Goal: Task Accomplishment & Management: Use online tool/utility

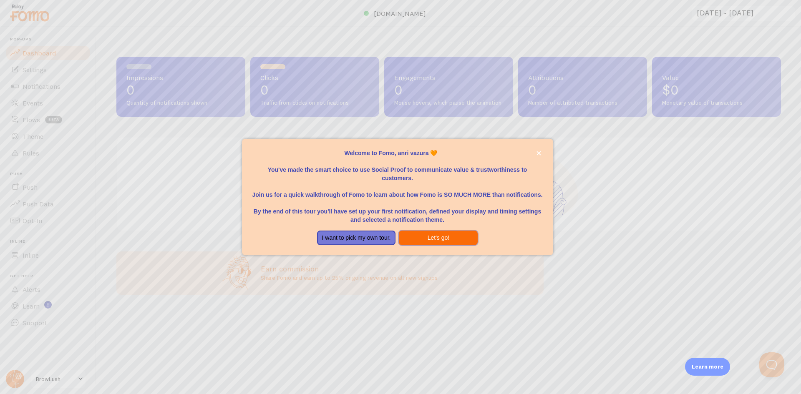
click at [447, 236] on button "Let's go!" at bounding box center [438, 238] width 79 height 15
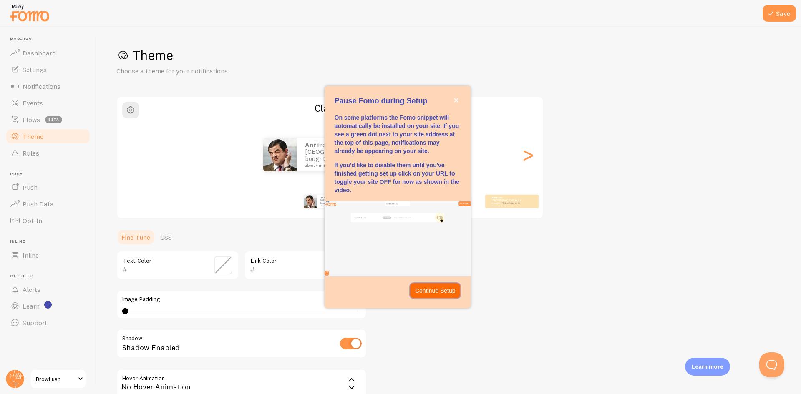
click at [435, 292] on p "Continue Setup" at bounding box center [435, 291] width 40 height 8
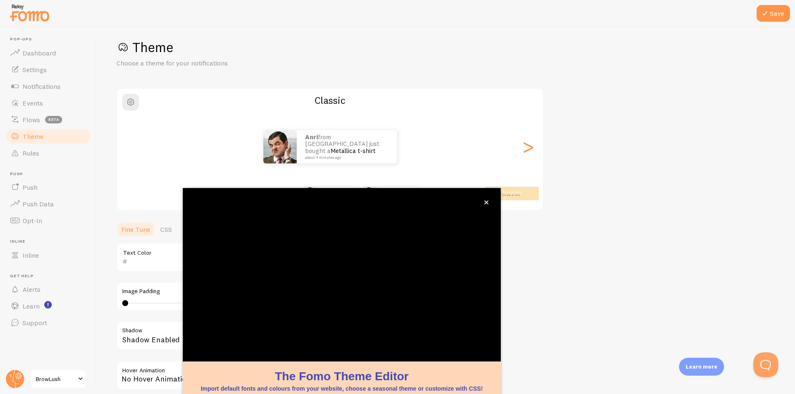
scroll to position [27, 0]
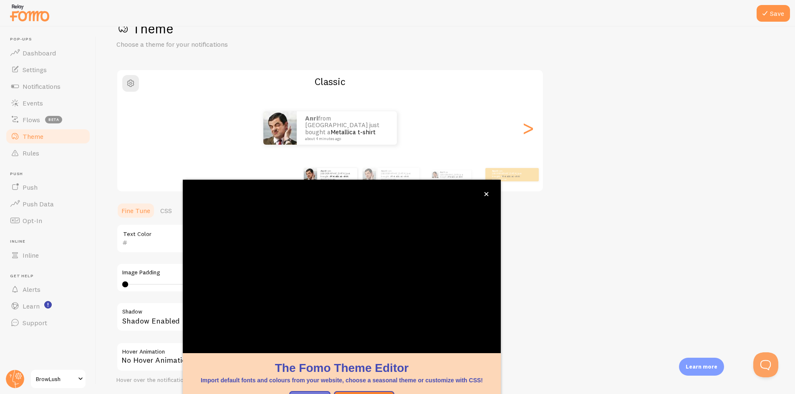
click at [549, 197] on div "Theme Choose a theme for your notifications Classic anri from United States jus…" at bounding box center [445, 218] width 658 height 396
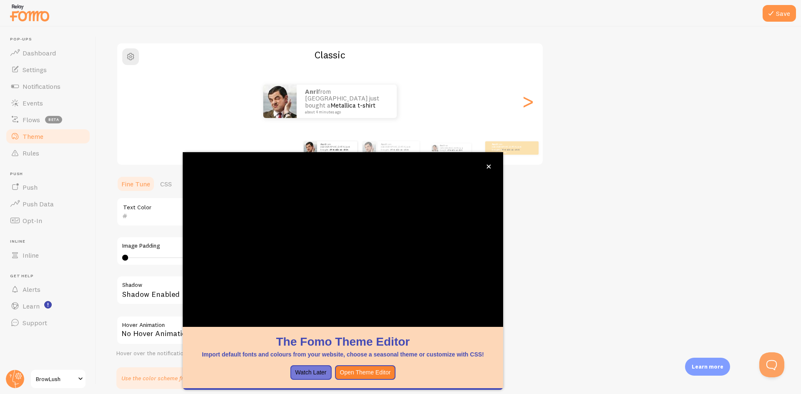
scroll to position [68, 0]
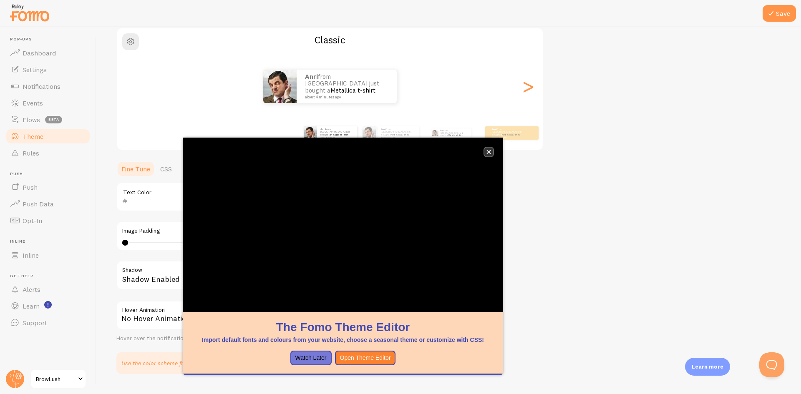
click at [488, 152] on icon "close," at bounding box center [488, 152] width 5 height 5
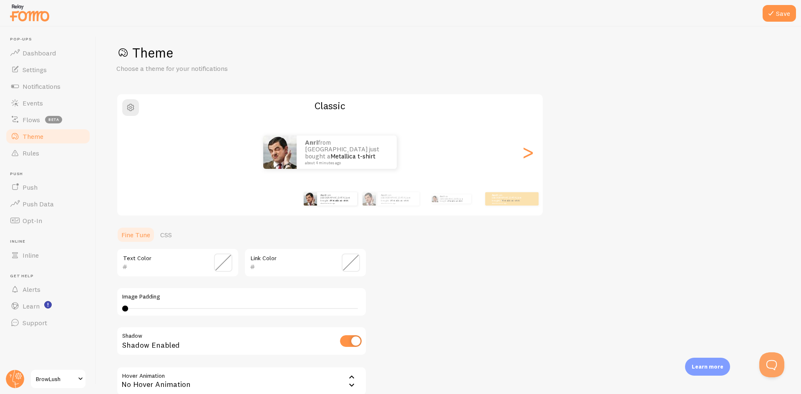
scroll to position [0, 0]
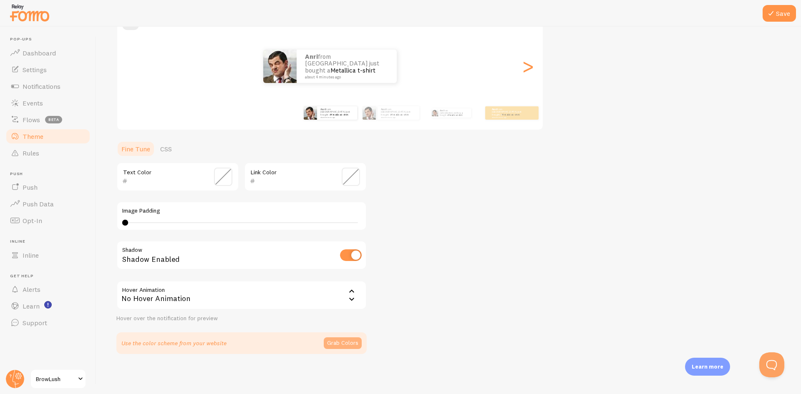
click at [350, 342] on button "Grab Colors" at bounding box center [343, 343] width 38 height 12
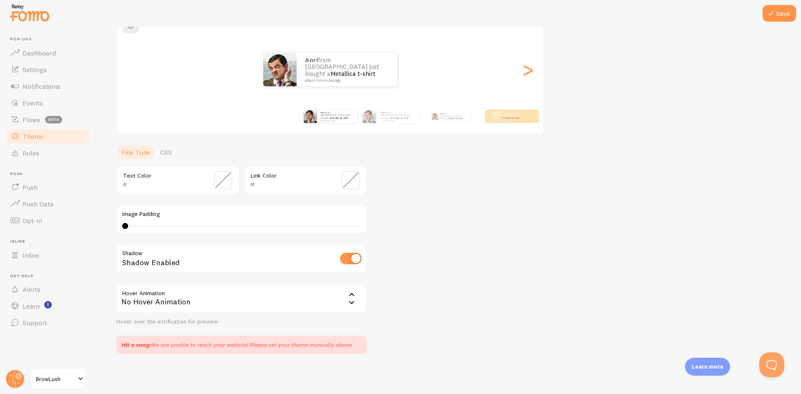
scroll to position [85, 0]
click at [203, 297] on div "No Hover Animation" at bounding box center [241, 298] width 250 height 29
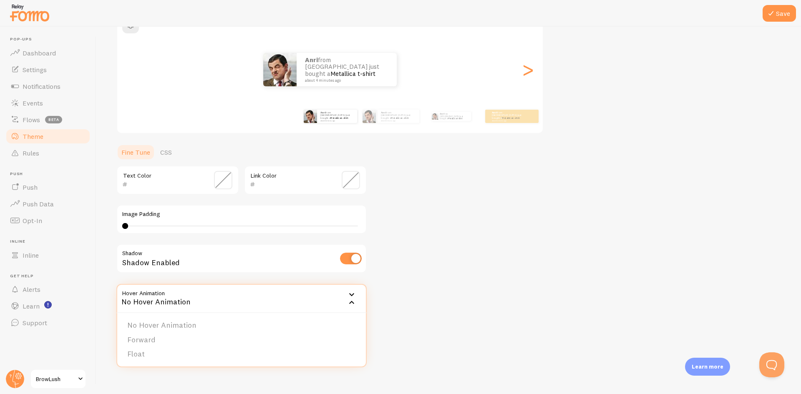
click at [202, 295] on div "No Hover Animation" at bounding box center [241, 298] width 250 height 29
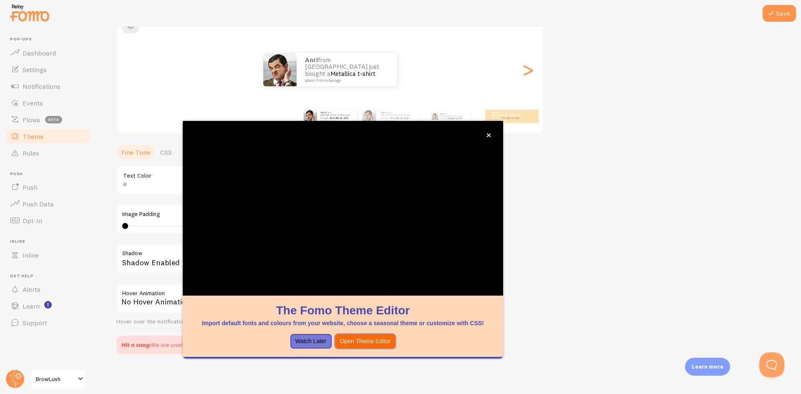
click at [386, 344] on button "Open Theme Editor" at bounding box center [365, 341] width 61 height 15
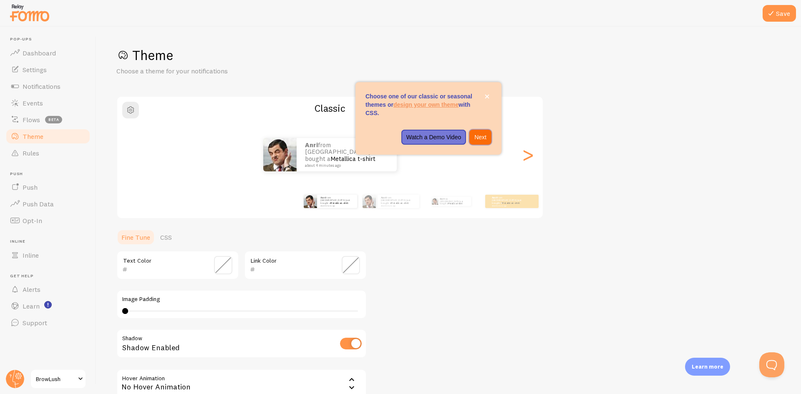
click at [475, 134] on p "Next" at bounding box center [480, 137] width 12 height 8
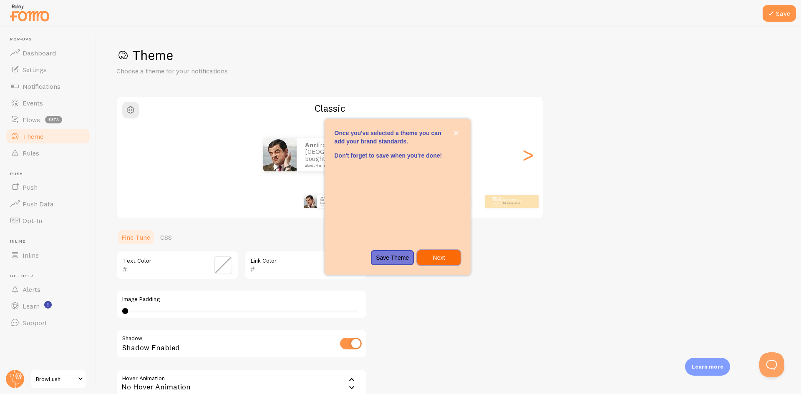
click at [435, 257] on p "Next" at bounding box center [438, 258] width 33 height 8
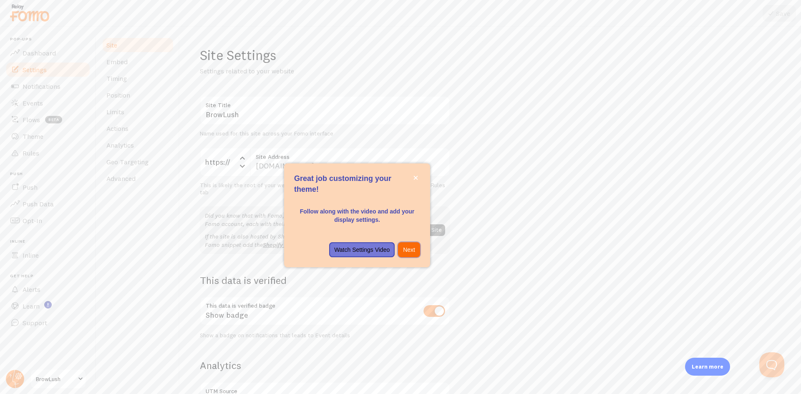
click at [415, 251] on p "Next" at bounding box center [409, 250] width 12 height 8
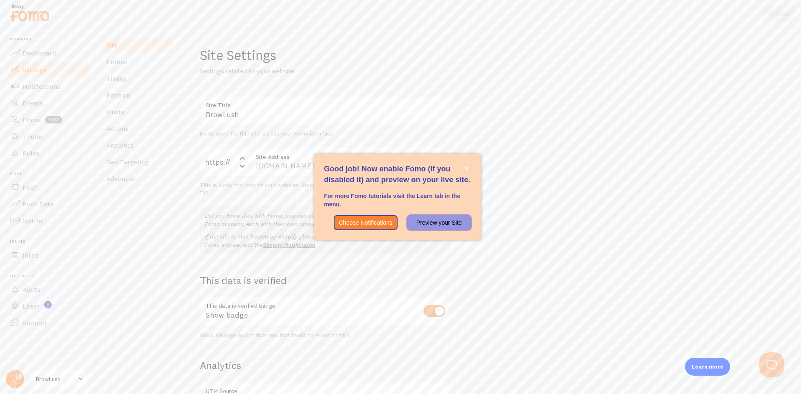
click at [443, 224] on p "Preview your Site" at bounding box center [438, 223] width 53 height 8
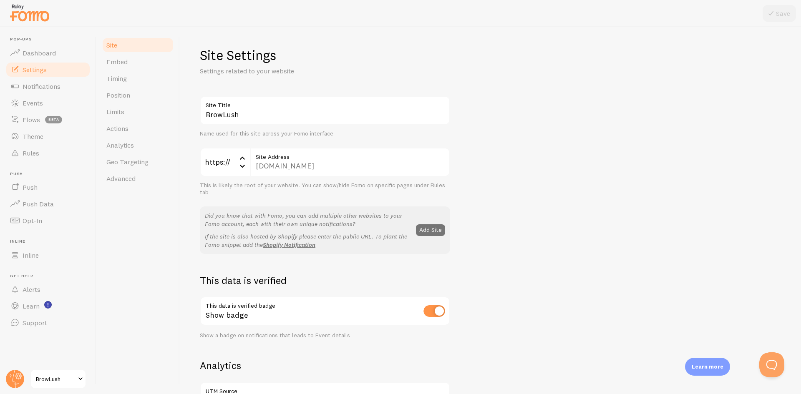
click at [260, 133] on div "Name used for this site across your Fomo interface" at bounding box center [325, 134] width 250 height 8
click at [248, 133] on div "Name used for this site across your Fomo interface" at bounding box center [325, 134] width 250 height 8
click at [292, 166] on div "[DOMAIN_NAME] Site Address" at bounding box center [350, 162] width 200 height 29
